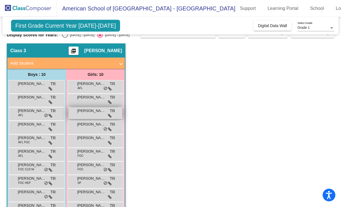
scroll to position [28, 0]
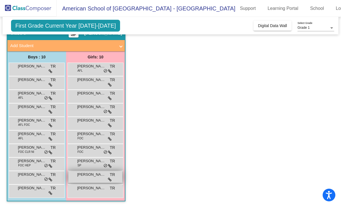
click at [85, 174] on span "[PERSON_NAME] [PERSON_NAME]" at bounding box center [91, 175] width 28 height 6
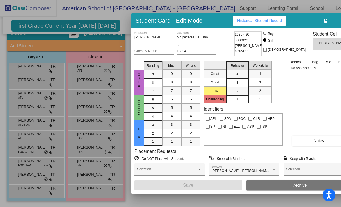
click at [81, 190] on div at bounding box center [170, 103] width 341 height 207
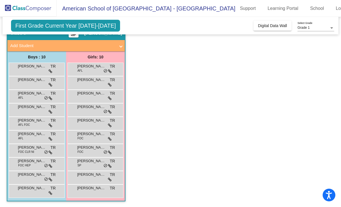
click at [81, 190] on span "[PERSON_NAME]" at bounding box center [91, 188] width 28 height 6
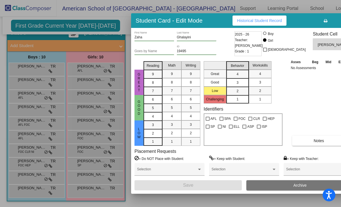
click at [93, 134] on div at bounding box center [170, 103] width 341 height 207
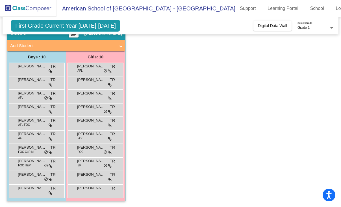
click at [93, 134] on span "[PERSON_NAME]" at bounding box center [91, 134] width 28 height 6
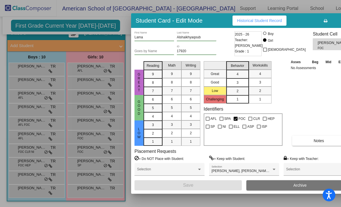
click at [93, 111] on div at bounding box center [170, 103] width 341 height 207
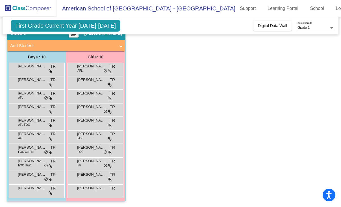
click at [93, 111] on div "[PERSON_NAME] TR lock do_not_disturb_alt" at bounding box center [95, 110] width 54 height 12
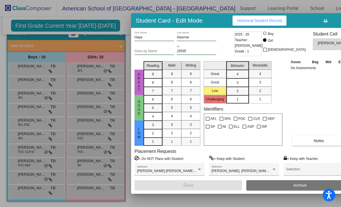
click at [95, 95] on div at bounding box center [170, 103] width 341 height 207
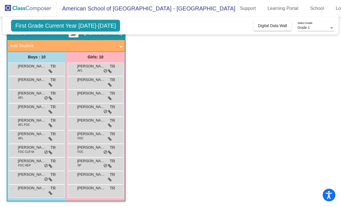
click at [95, 95] on span "[PERSON_NAME]" at bounding box center [91, 94] width 28 height 6
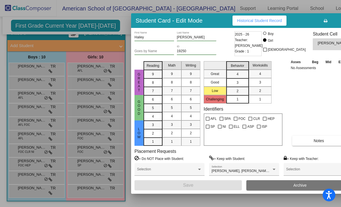
click at [96, 81] on div at bounding box center [170, 103] width 341 height 207
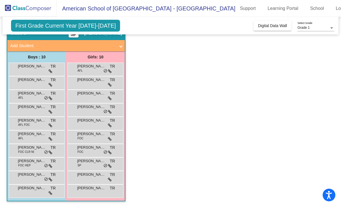
click at [96, 81] on span "[PERSON_NAME]" at bounding box center [91, 80] width 28 height 6
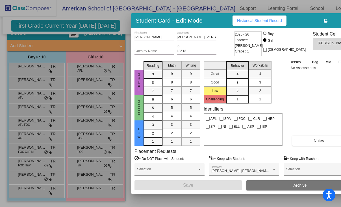
click at [96, 68] on div at bounding box center [170, 103] width 341 height 207
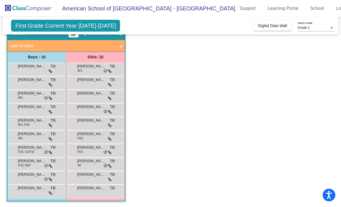
click at [96, 68] on span "[PERSON_NAME]" at bounding box center [91, 66] width 28 height 6
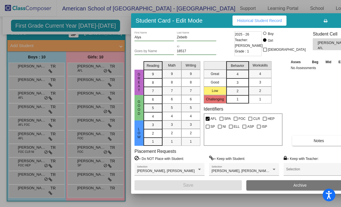
click at [34, 194] on div at bounding box center [170, 103] width 341 height 207
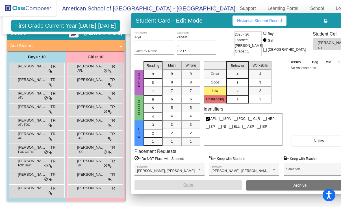
click at [34, 194] on div "[PERSON_NAME] TR lock do_not_disturb_alt" at bounding box center [36, 191] width 54 height 12
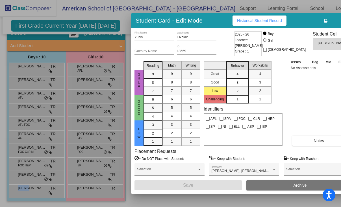
click at [340, 21] on icon "button" at bounding box center [343, 21] width 3 height 4
